Goal: Navigation & Orientation: Understand site structure

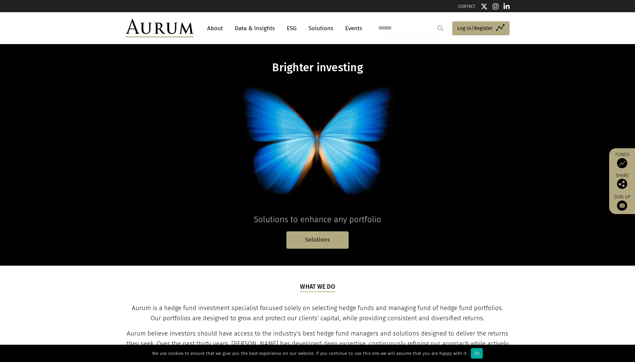
click at [288, 29] on link "ESG" at bounding box center [291, 28] width 17 height 13
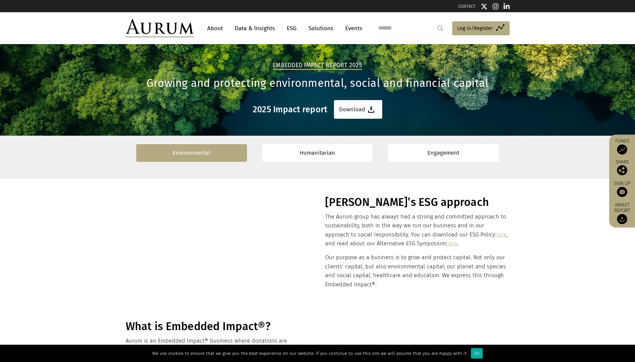
click at [171, 153] on link "Environmental" at bounding box center [191, 152] width 111 height 17
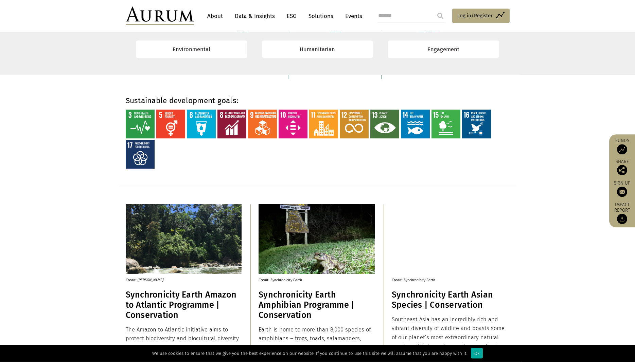
scroll to position [504, 0]
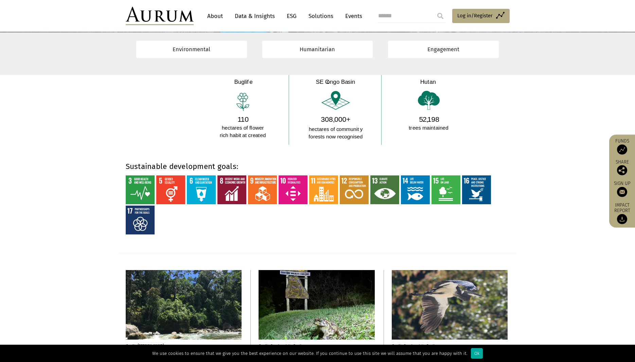
click at [247, 15] on link "Data & Insights" at bounding box center [254, 16] width 47 height 13
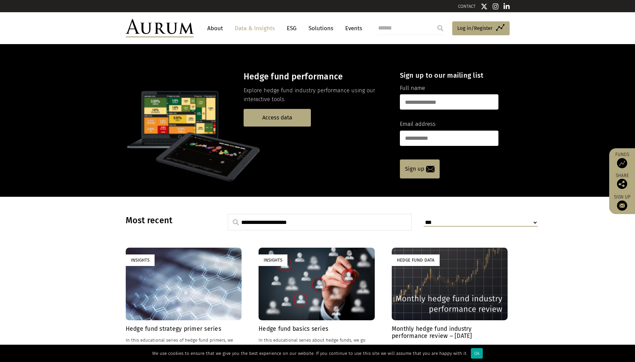
click at [211, 30] on link "About" at bounding box center [215, 28] width 22 height 13
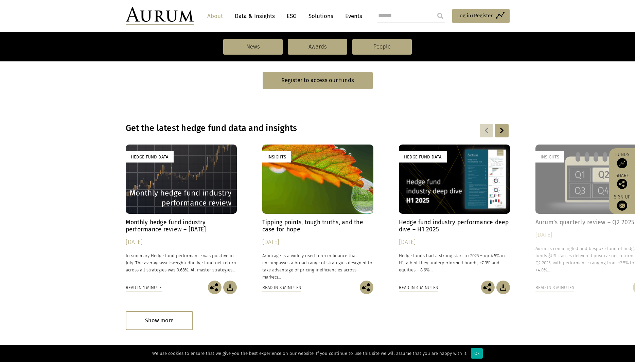
scroll to position [450, 0]
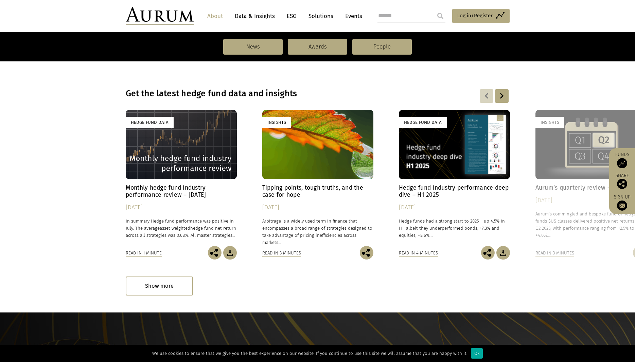
click at [497, 96] on div at bounding box center [502, 96] width 14 height 14
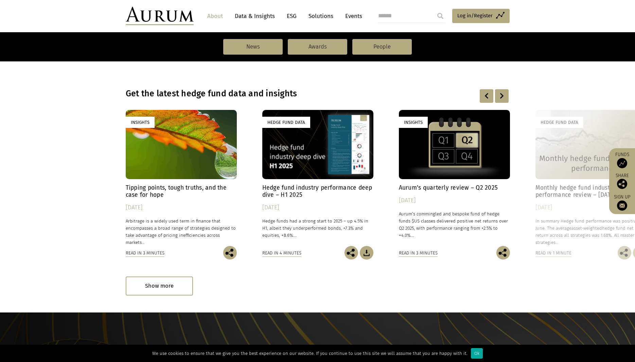
click at [500, 97] on div at bounding box center [502, 96] width 14 height 14
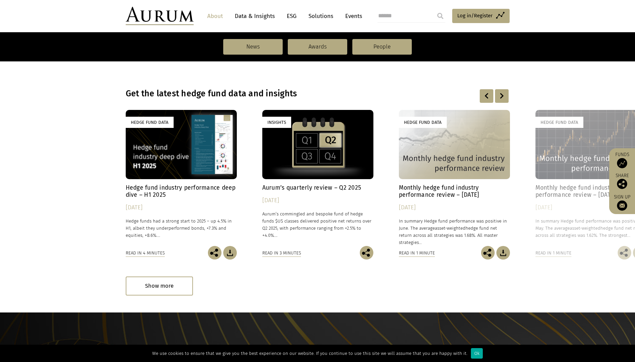
click at [500, 97] on div at bounding box center [502, 96] width 14 height 14
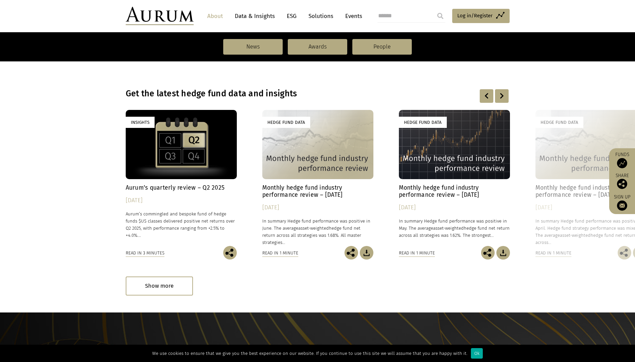
click at [500, 97] on div at bounding box center [502, 96] width 14 height 14
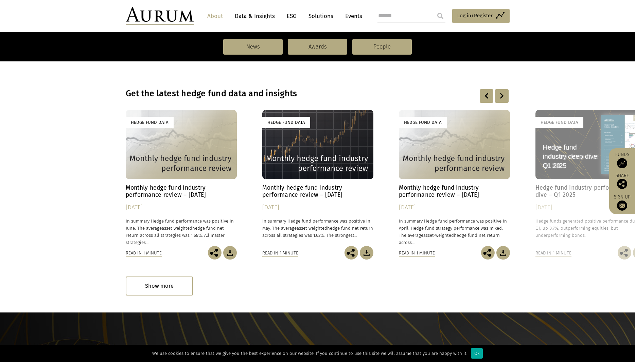
click at [500, 97] on div at bounding box center [502, 96] width 14 height 14
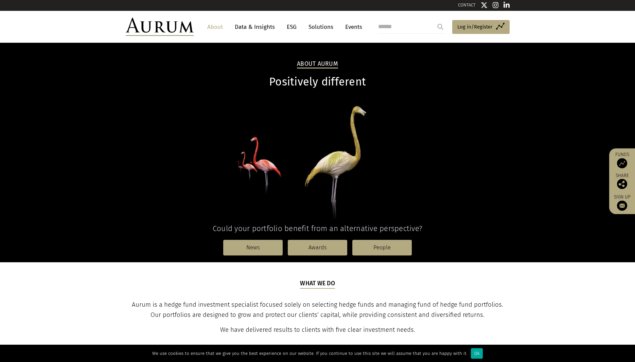
scroll to position [0, 0]
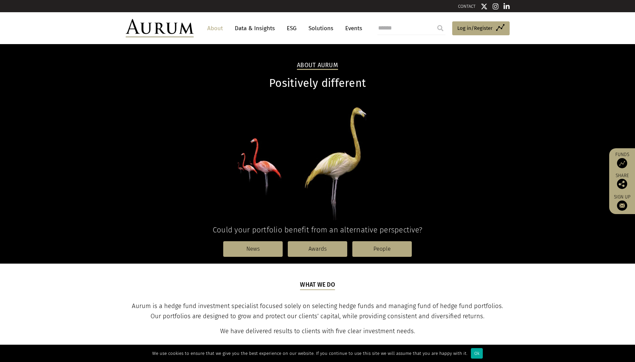
click at [166, 25] on img at bounding box center [160, 28] width 68 height 18
